Goal: Information Seeking & Learning: Learn about a topic

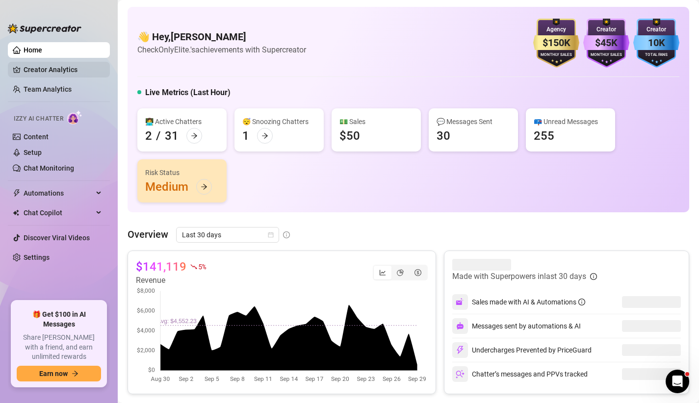
click at [72, 76] on link "Creator Analytics" at bounding box center [63, 70] width 79 height 16
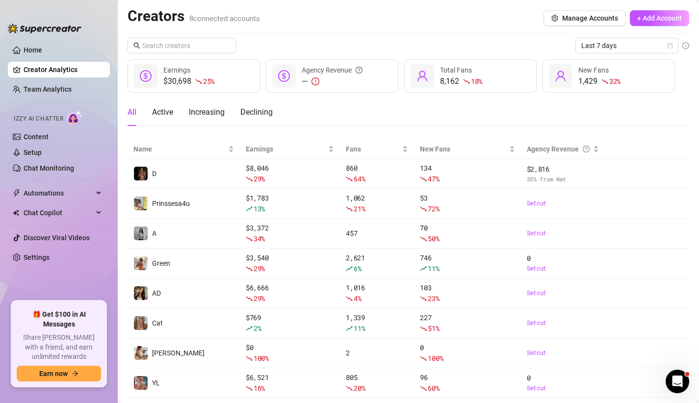
click at [39, 40] on ul "Home Creator Analytics Team Analytics Izzy AI Chatter Content Setup Chat Monito…" at bounding box center [59, 167] width 102 height 259
click at [39, 49] on link "Home" at bounding box center [33, 50] width 19 height 8
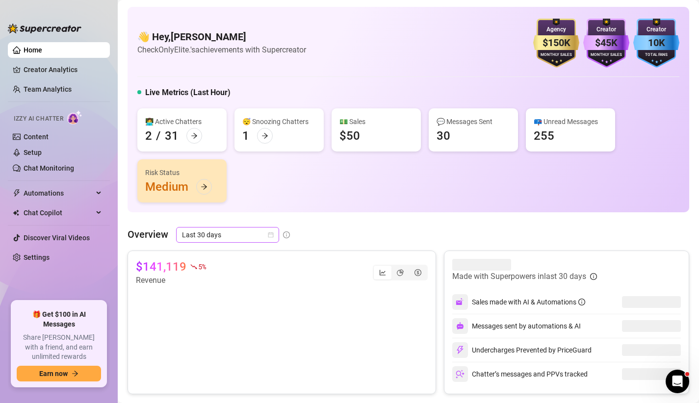
click at [269, 234] on icon "calendar" at bounding box center [270, 235] width 5 height 5
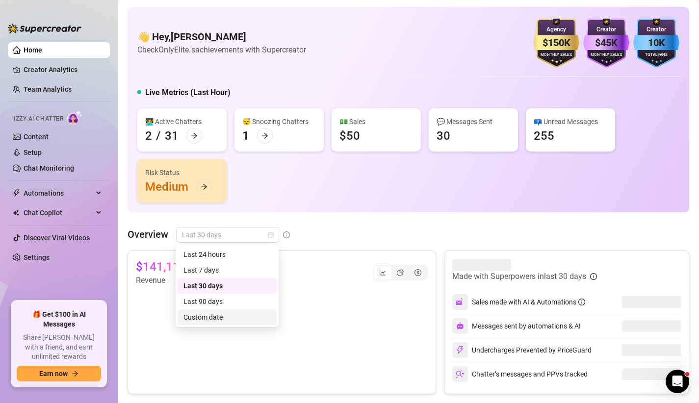
click at [237, 310] on div "Custom date" at bounding box center [227, 318] width 99 height 16
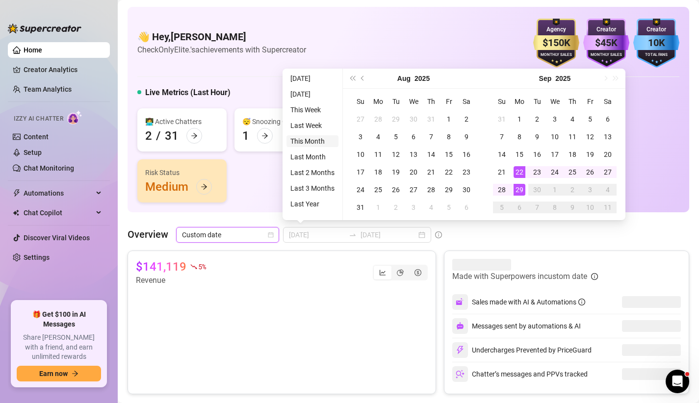
type input "[DATE]"
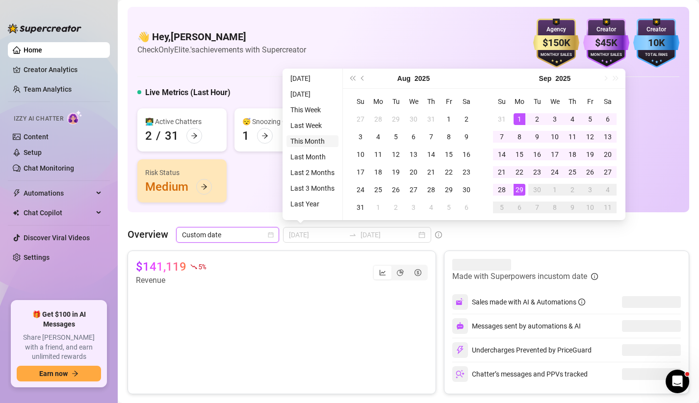
click at [308, 141] on li "This Month" at bounding box center [313, 141] width 52 height 12
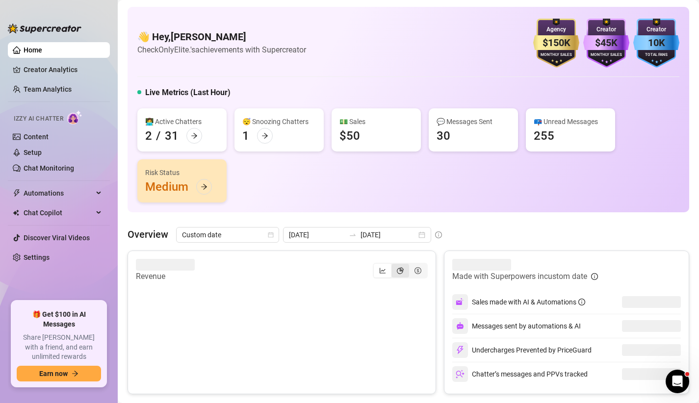
click at [401, 269] on icon "pie-chart" at bounding box center [400, 270] width 7 height 7
click at [394, 266] on input "segmented control" at bounding box center [394, 266] width 0 height 0
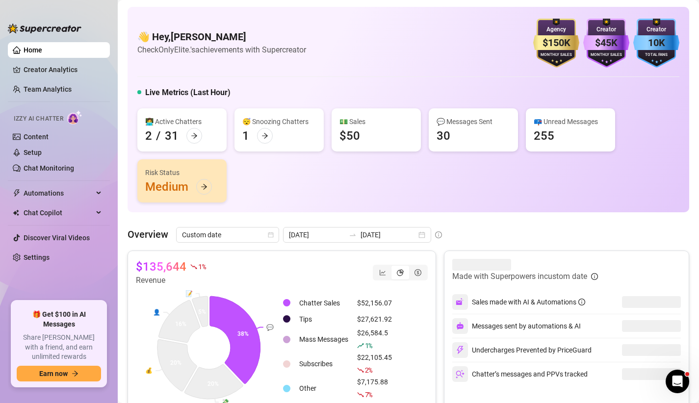
scroll to position [28, 0]
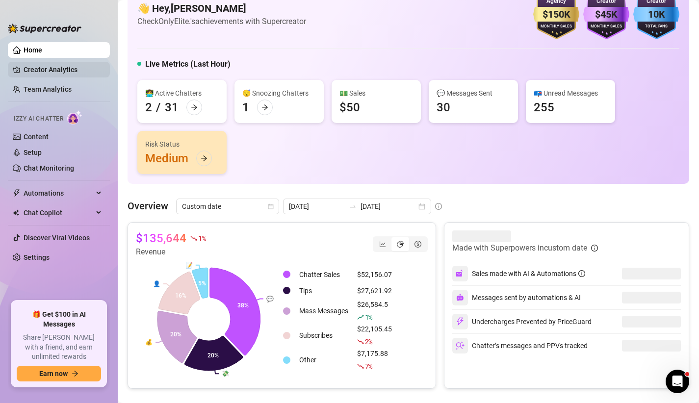
click at [24, 68] on link "Creator Analytics" at bounding box center [63, 70] width 79 height 16
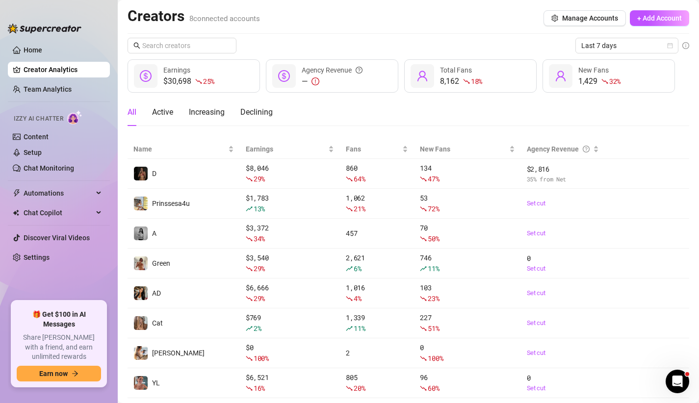
click at [654, 35] on div "Creators 8 connected accounts Manage Accounts + Add Account Last 7 days $30,698…" at bounding box center [409, 203] width 562 height 392
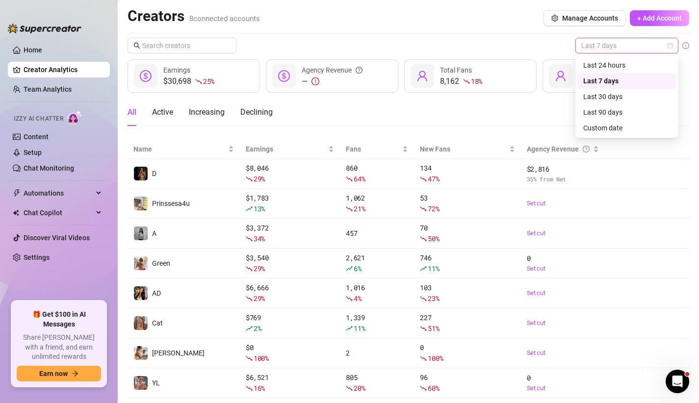
click at [651, 43] on span "Last 7 days" at bounding box center [627, 45] width 91 height 15
click at [615, 130] on div "Custom date" at bounding box center [627, 128] width 87 height 11
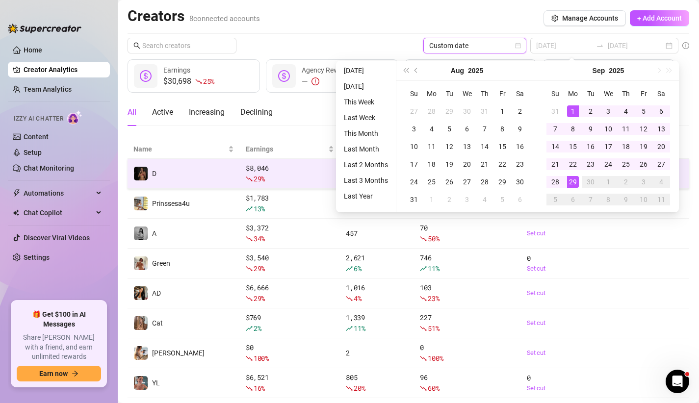
type input "[DATE]"
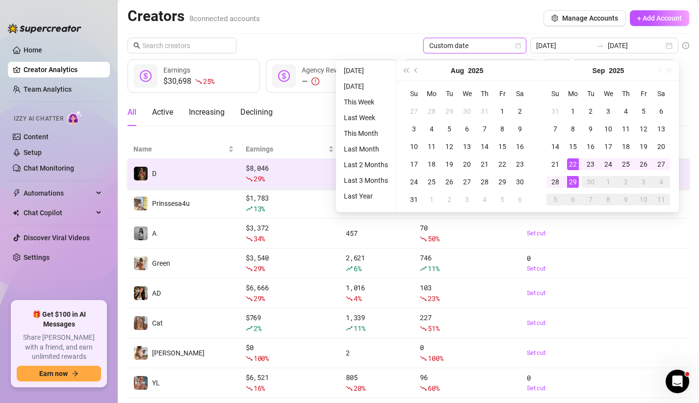
click at [273, 167] on div "$ 8,046 29 %" at bounding box center [290, 174] width 88 height 22
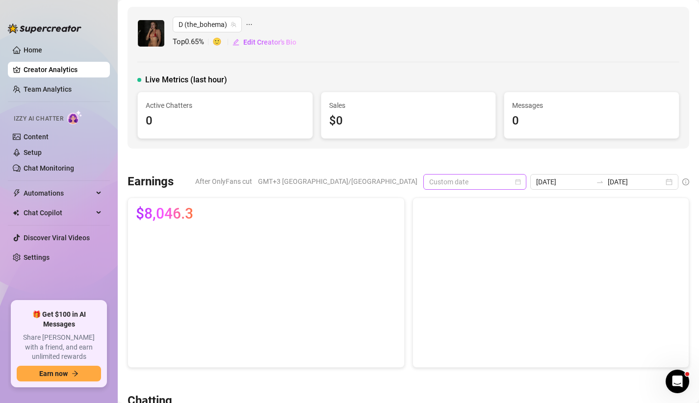
click at [521, 180] on span "Custom date" at bounding box center [474, 182] width 91 height 15
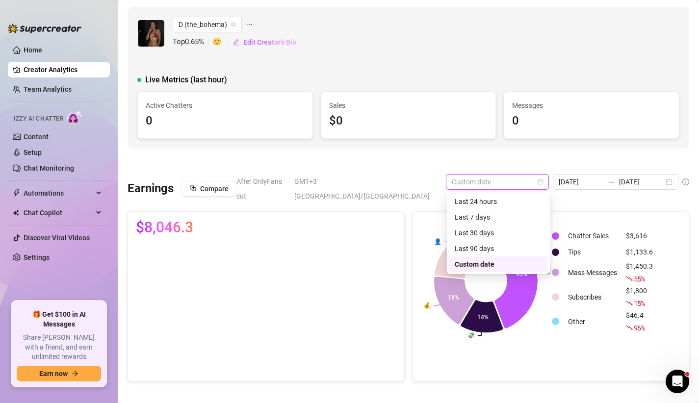
click at [479, 262] on div "Custom date" at bounding box center [498, 264] width 87 height 11
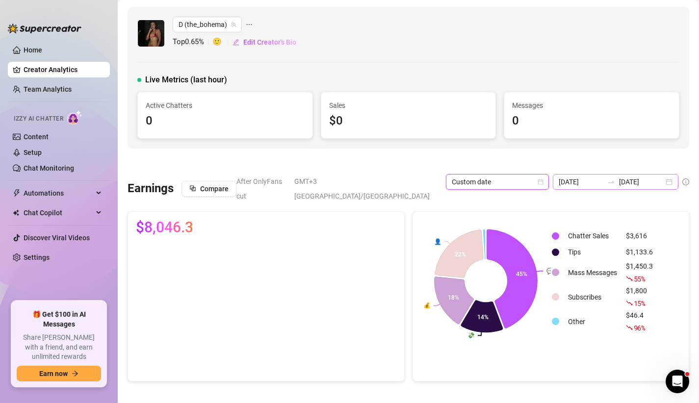
click at [563, 176] on div "[DATE] [DATE]" at bounding box center [616, 182] width 126 height 16
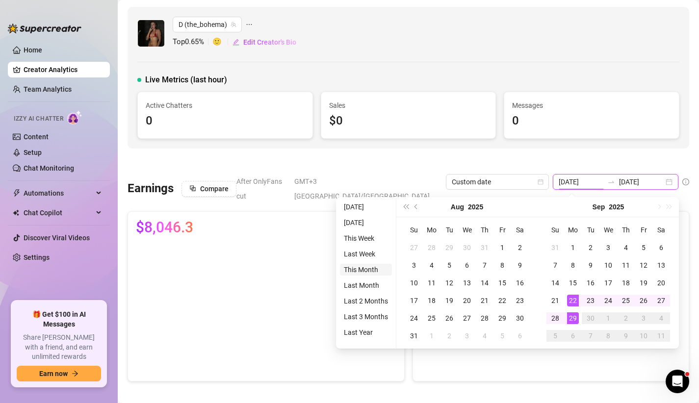
type input "[DATE]"
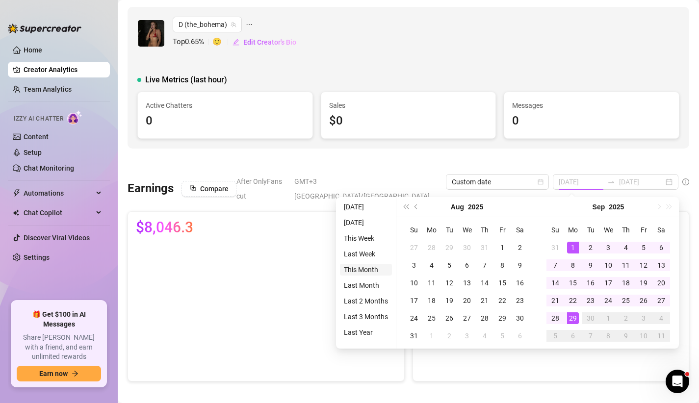
click at [370, 274] on li "This Month" at bounding box center [366, 270] width 52 height 12
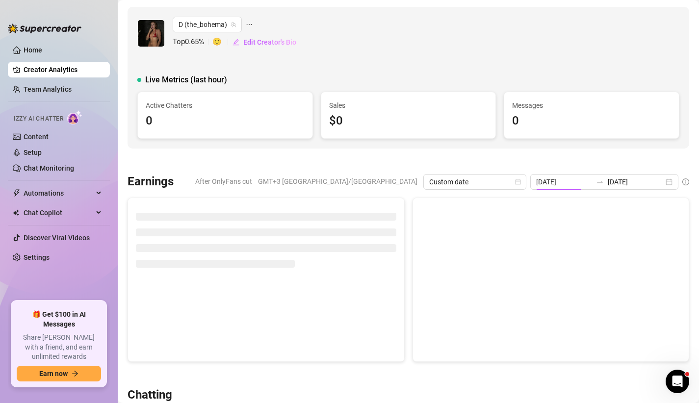
type input "[DATE]"
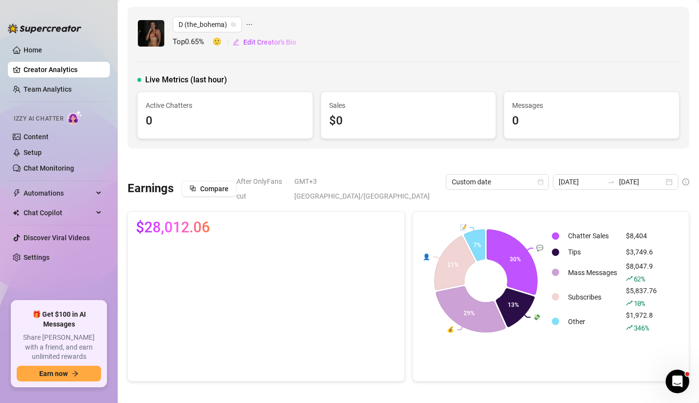
scroll to position [32, 0]
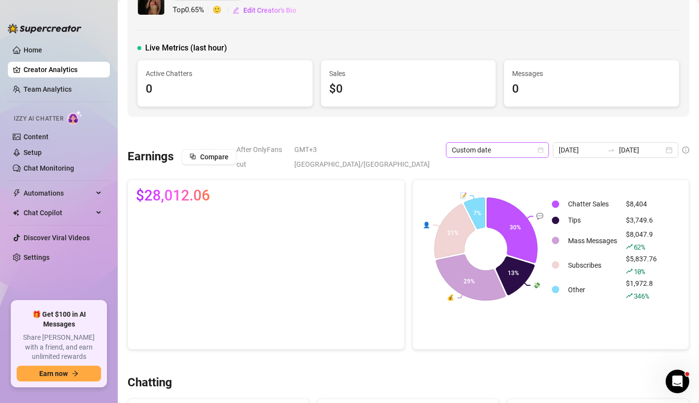
click at [500, 147] on span "Custom date" at bounding box center [497, 150] width 91 height 15
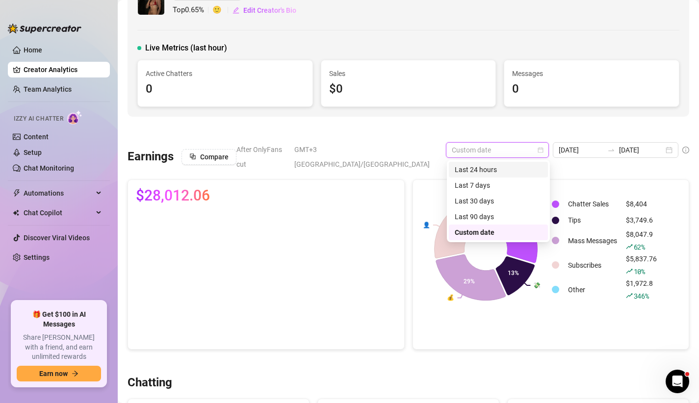
click at [493, 130] on div at bounding box center [409, 130] width 562 height 10
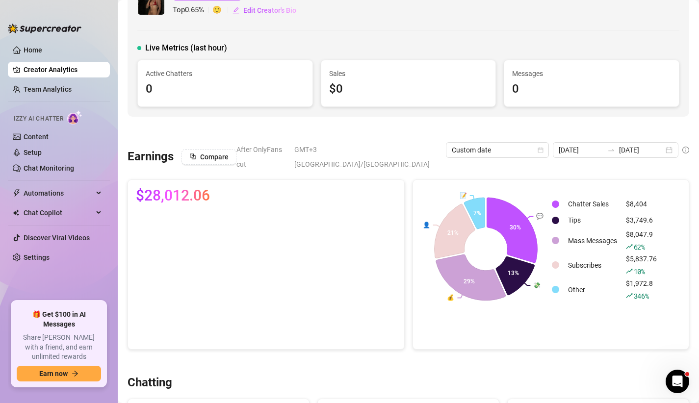
scroll to position [0, 0]
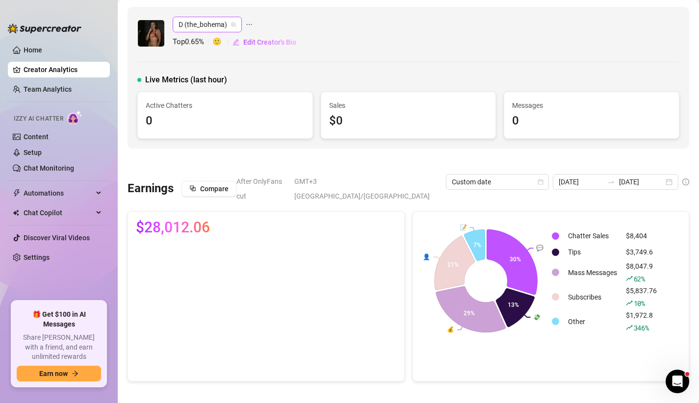
click at [216, 21] on span "D (the_bohema)" at bounding box center [207, 24] width 57 height 15
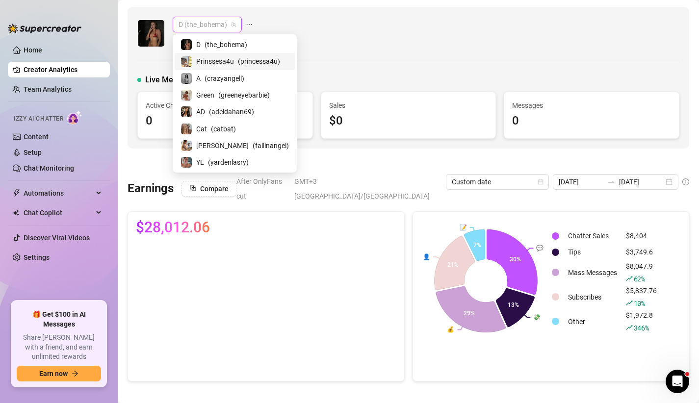
click at [202, 57] on span "Prinssesa4u" at bounding box center [215, 61] width 38 height 11
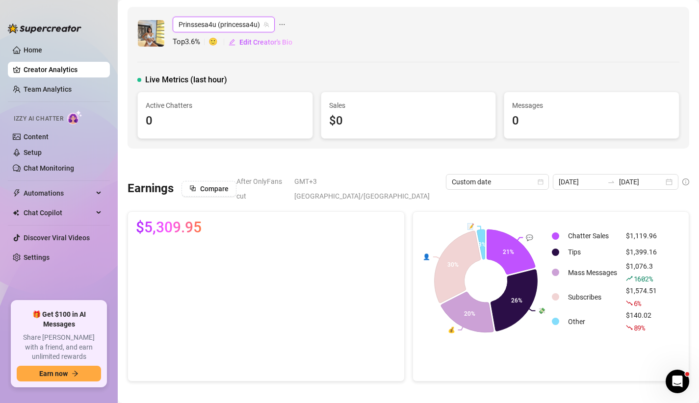
click at [211, 27] on span "Prinssesa4u (princessa4u)" at bounding box center [224, 24] width 90 height 15
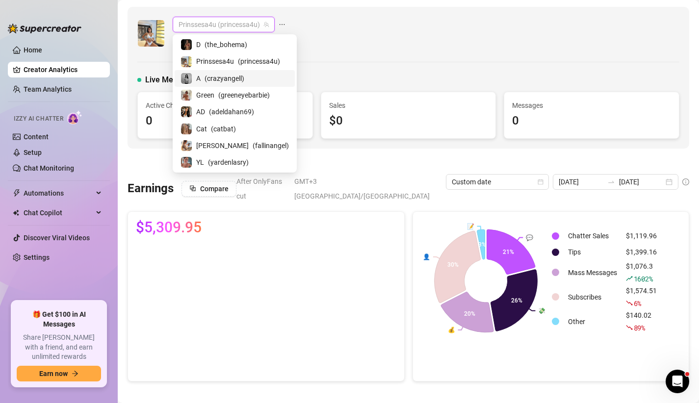
click at [216, 80] on span "( crazyangell )" at bounding box center [225, 78] width 40 height 11
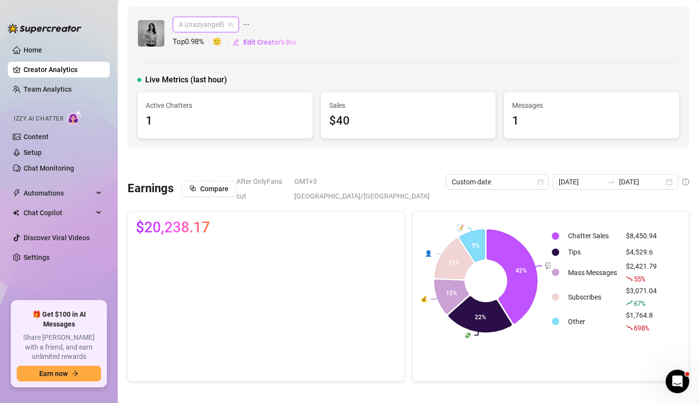
click at [214, 26] on span "A (crazyangell)" at bounding box center [206, 24] width 54 height 15
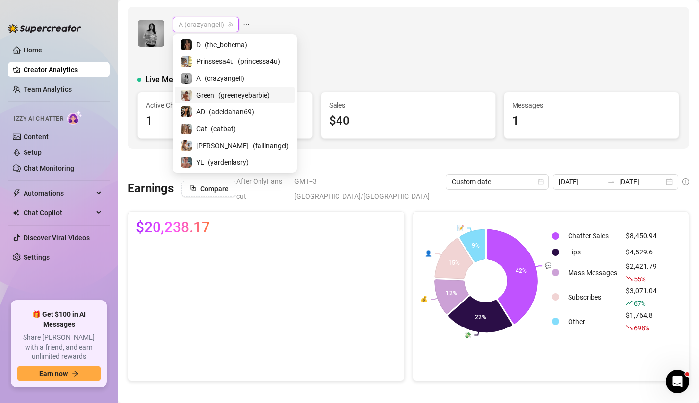
click at [214, 99] on div "Green ( greeneyebarbie )" at bounding box center [235, 95] width 108 height 12
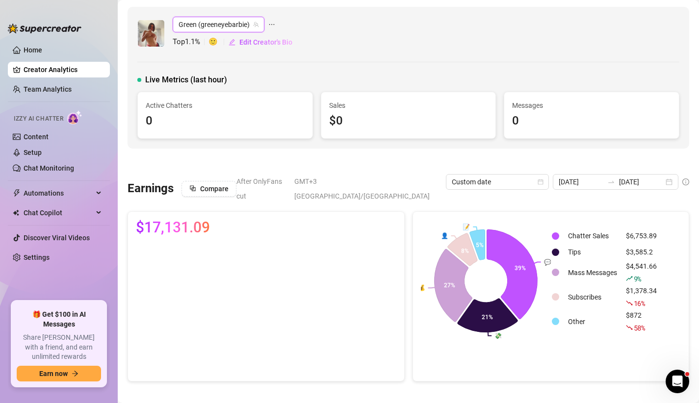
click at [199, 23] on span "Green (greeneyebarbie)" at bounding box center [219, 24] width 80 height 15
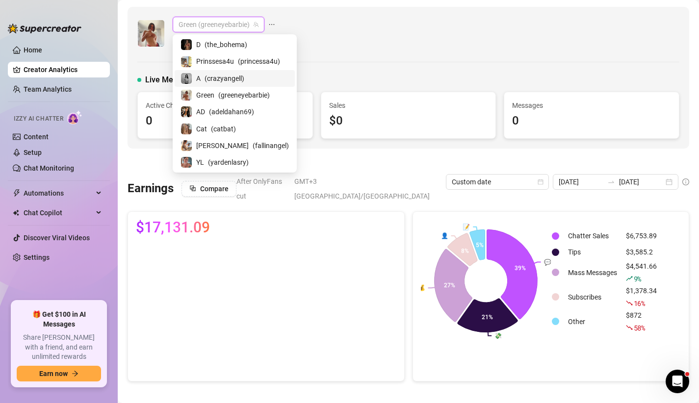
drag, startPoint x: 211, startPoint y: 76, endPoint x: 209, endPoint y: 51, distance: 25.1
click at [211, 76] on span "( crazyangell )" at bounding box center [225, 78] width 40 height 11
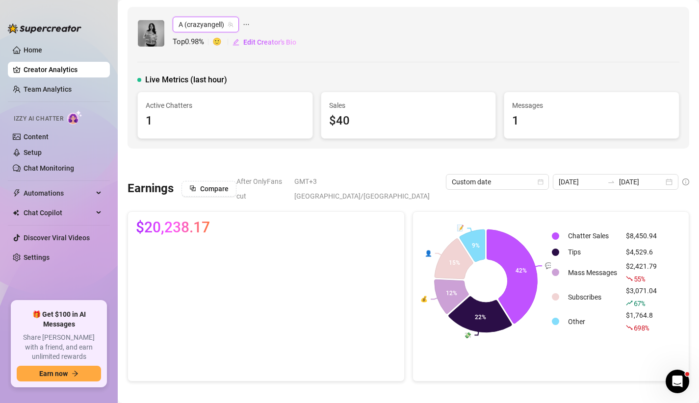
click at [211, 26] on span "A (crazyangell)" at bounding box center [206, 24] width 54 height 15
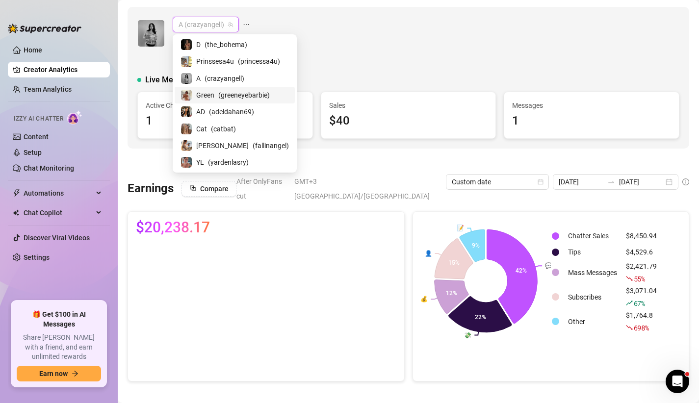
click at [210, 90] on span "Green" at bounding box center [205, 95] width 18 height 11
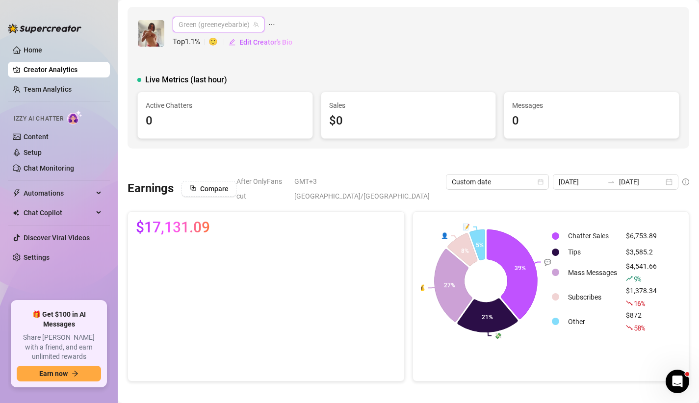
click at [210, 25] on span "Green (greeneyebarbie)" at bounding box center [219, 24] width 80 height 15
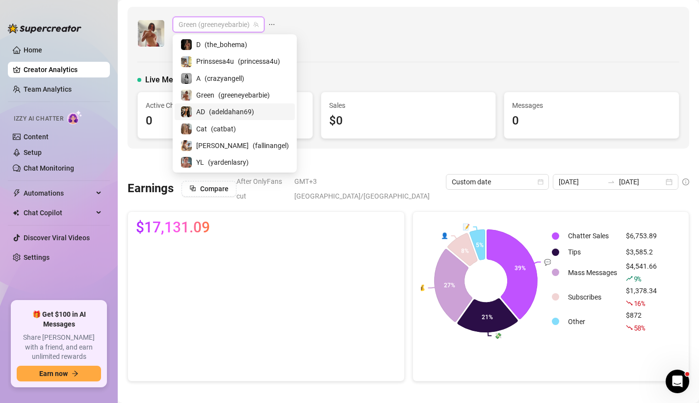
click at [216, 108] on span "( adeldahan69 )" at bounding box center [231, 111] width 45 height 11
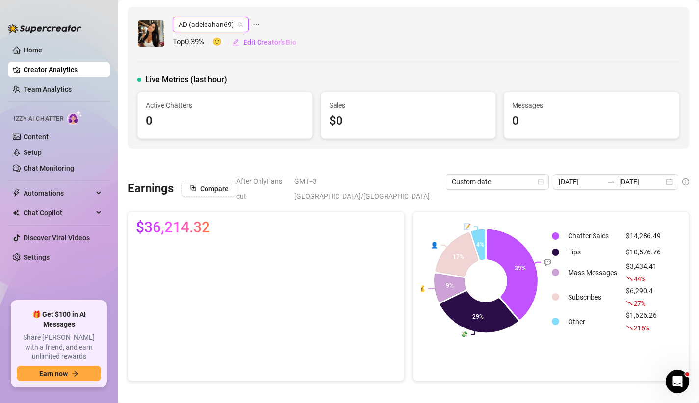
click at [199, 19] on span "AD (adeldahan69)" at bounding box center [211, 24] width 64 height 15
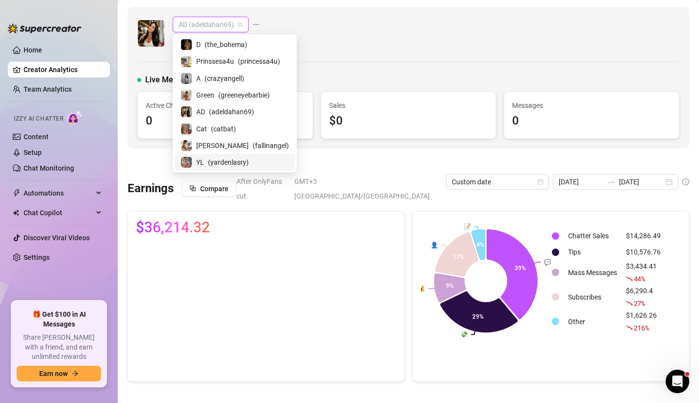
click at [213, 160] on span "( yardenlasry )" at bounding box center [228, 162] width 41 height 11
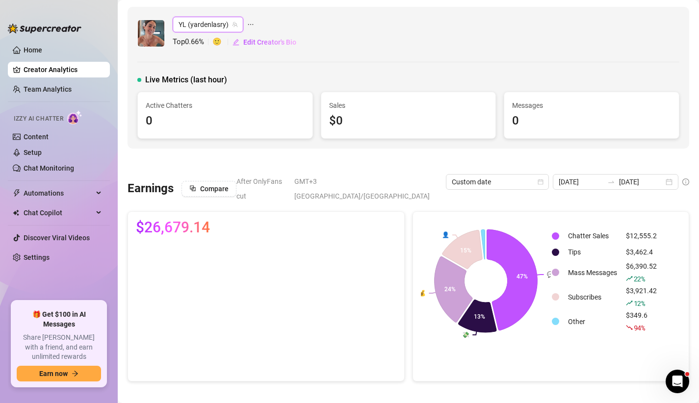
click at [213, 27] on span "YL (yardenlasry)" at bounding box center [208, 24] width 59 height 15
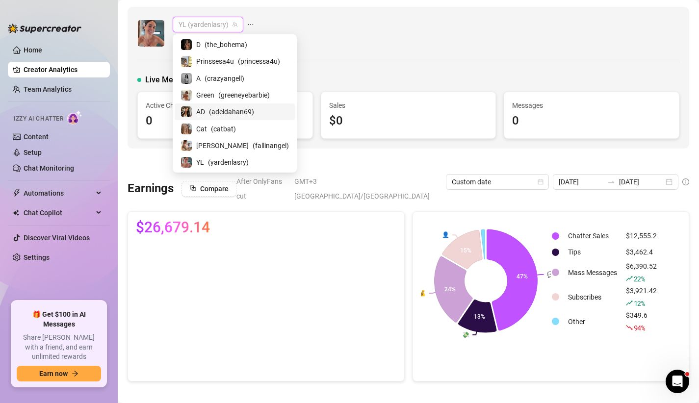
click at [210, 106] on span "( adeldahan69 )" at bounding box center [231, 111] width 45 height 11
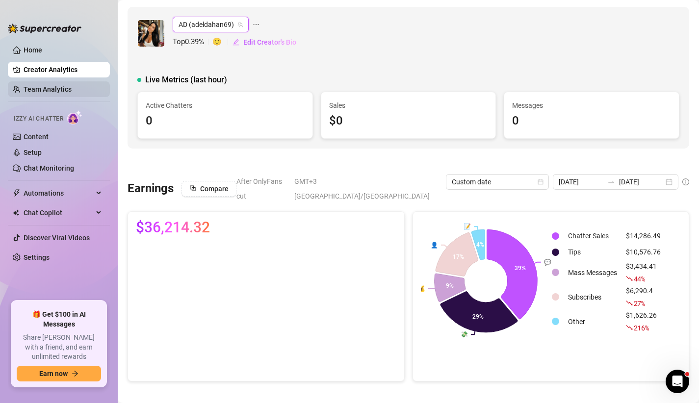
click at [51, 87] on link "Team Analytics" at bounding box center [48, 89] width 48 height 8
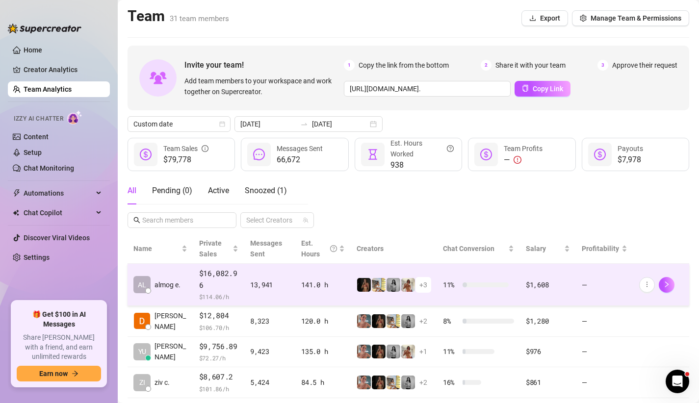
click at [209, 280] on span "$16,082.96" at bounding box center [218, 279] width 39 height 23
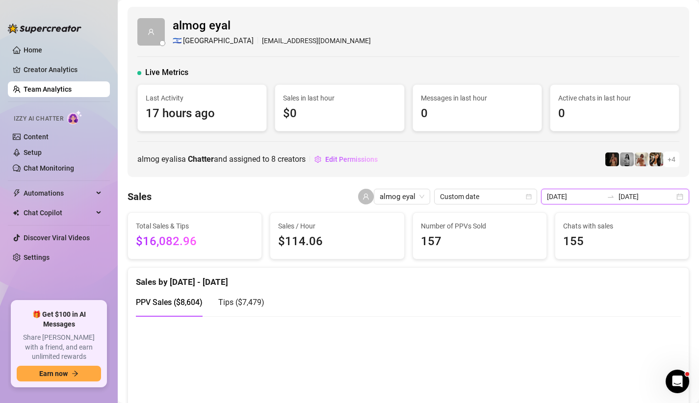
click at [603, 202] on input "[DATE]" at bounding box center [575, 196] width 56 height 11
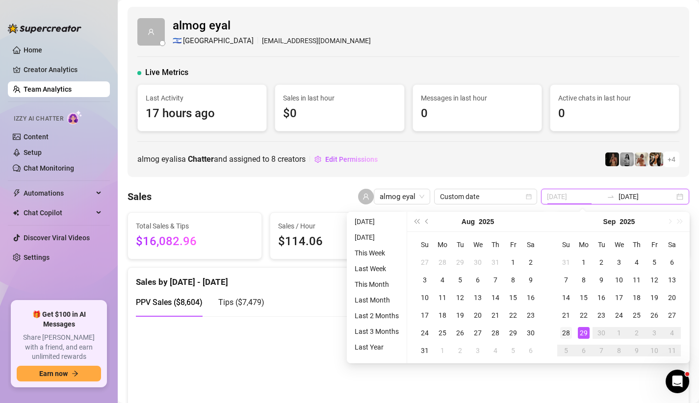
type input "[DATE]"
click at [570, 333] on div "28" at bounding box center [566, 333] width 12 height 12
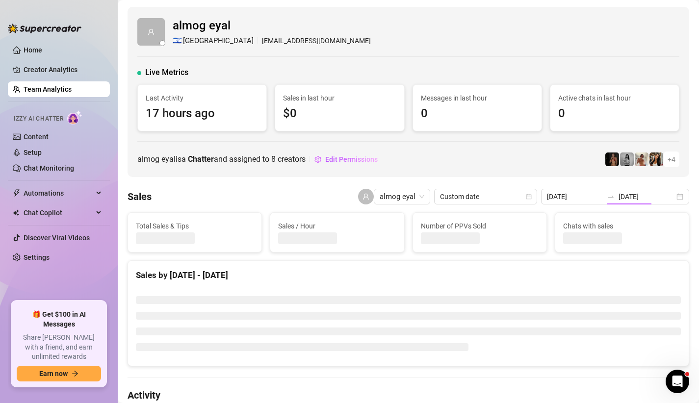
type input "[DATE]"
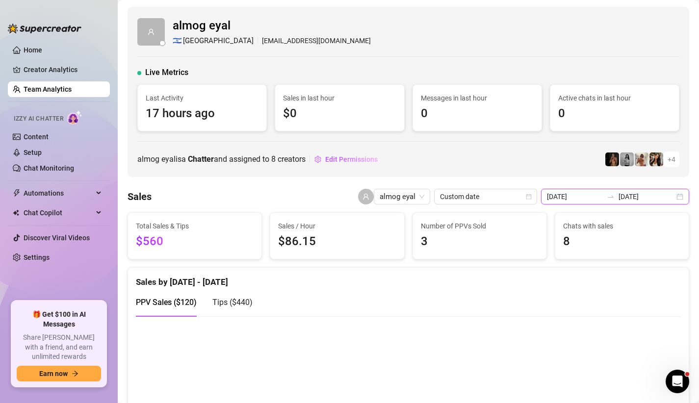
click at [635, 195] on input "[DATE]" at bounding box center [647, 196] width 56 height 11
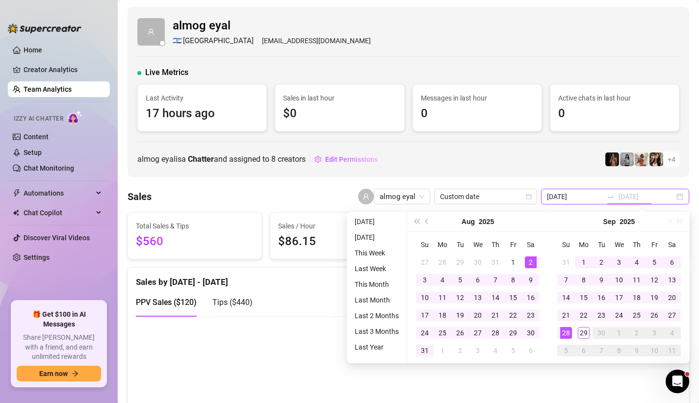
type input "[DATE]"
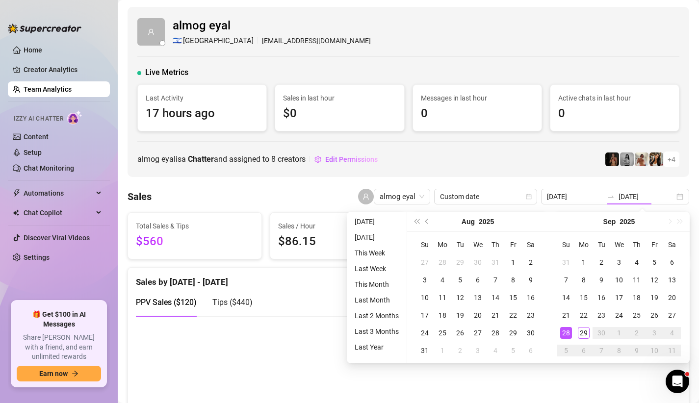
click at [511, 159] on div "[PERSON_NAME] is a Chatter and assigned to 8 creators Edit Permissions + 4" at bounding box center [408, 160] width 542 height 16
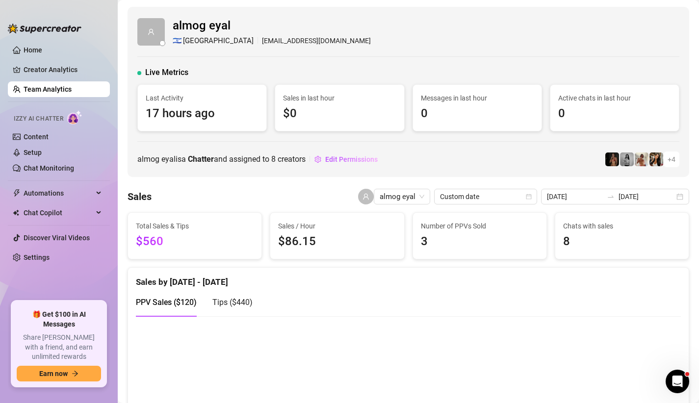
click at [324, 45] on div "[PERSON_NAME] 🇮🇱 [GEOGRAPHIC_DATA] [EMAIL_ADDRESS][DOMAIN_NAME]" at bounding box center [408, 32] width 542 height 30
